Goal: Information Seeking & Learning: Find specific fact

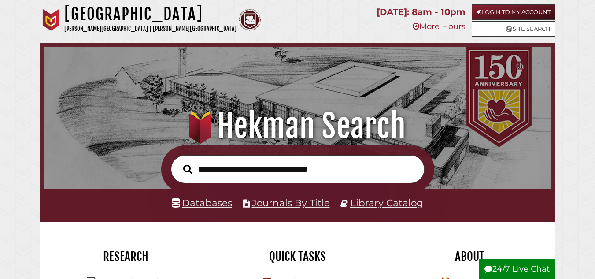
scroll to position [167, 502]
click at [302, 172] on input "text" at bounding box center [298, 169] width 254 height 29
type input "**********"
click at [179, 162] on button "Search" at bounding box center [188, 169] width 18 height 14
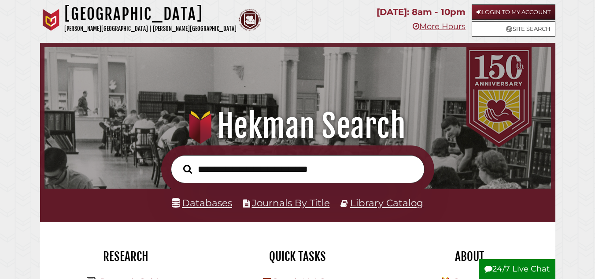
scroll to position [167, 502]
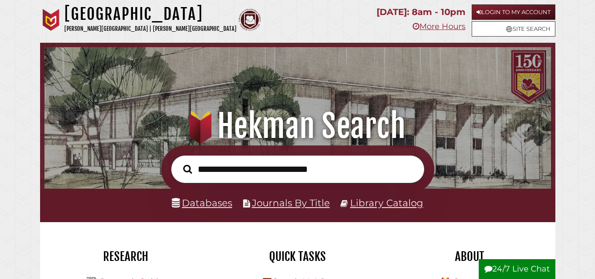
scroll to position [167, 502]
